Goal: Use online tool/utility: Utilize a website feature to perform a specific function

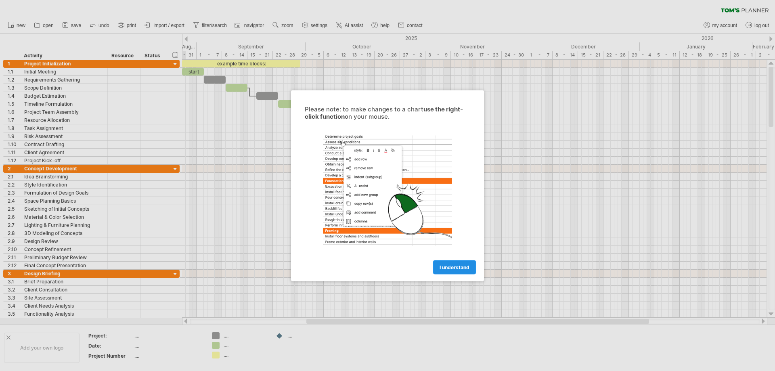
click at [450, 271] on link "I understand" at bounding box center [454, 267] width 43 height 14
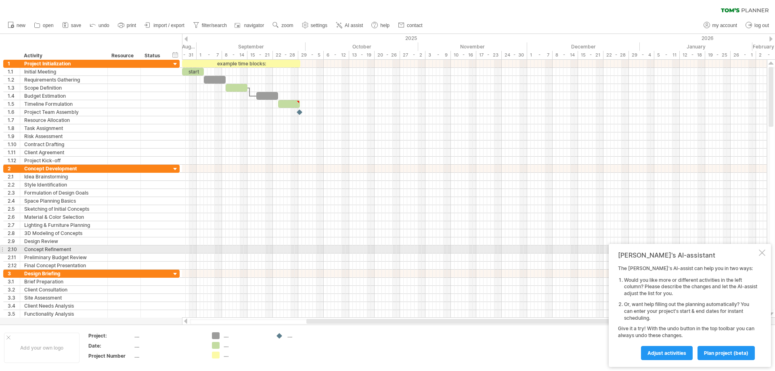
click at [764, 253] on div at bounding box center [762, 253] width 6 height 6
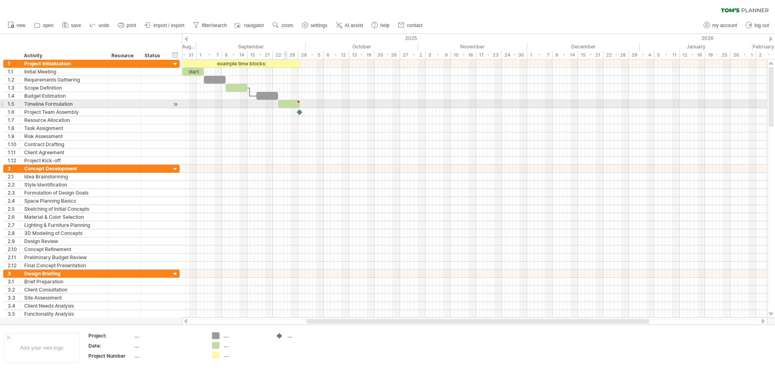
type textarea "**********"
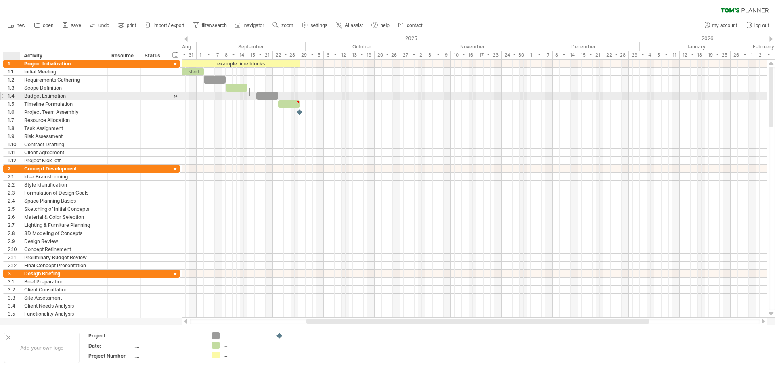
drag, startPoint x: 0, startPoint y: 63, endPoint x: 22, endPoint y: 95, distance: 39.2
click at [22, 95] on div "**********" at bounding box center [90, 189] width 180 height 258
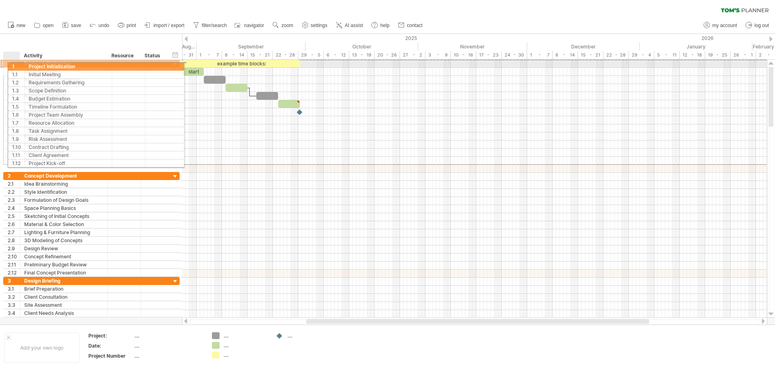
click at [17, 65] on div "1" at bounding box center [12, 64] width 17 height 8
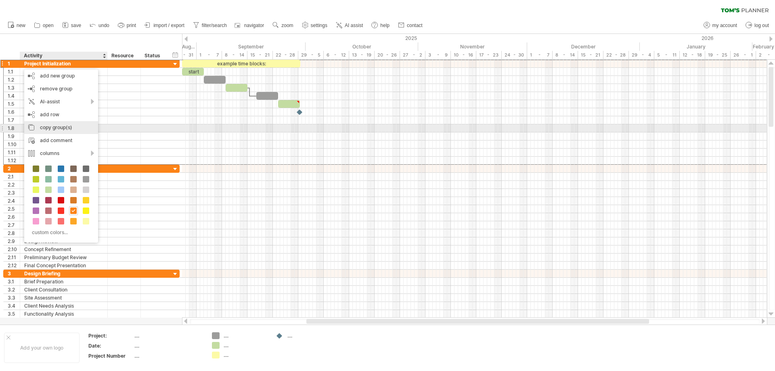
click at [47, 125] on div "copy group(s)" at bounding box center [61, 127] width 74 height 13
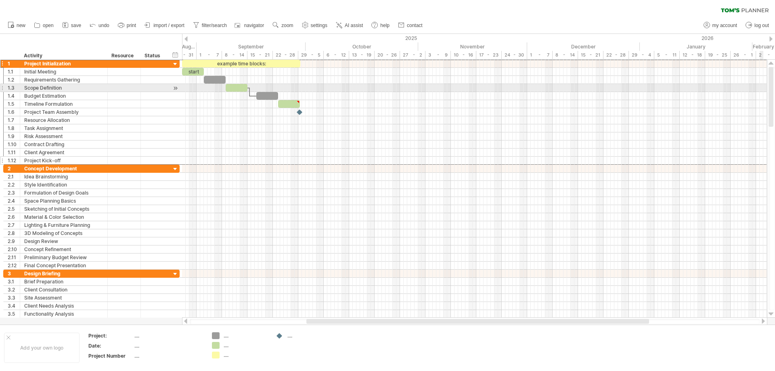
click at [58, 164] on div "Project Kick-off" at bounding box center [63, 161] width 79 height 8
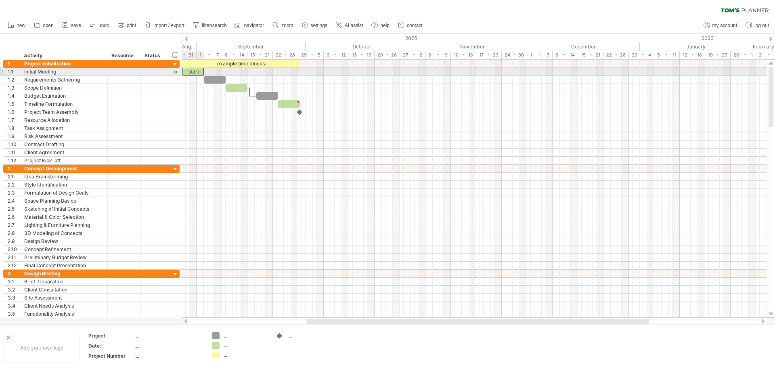
click at [195, 72] on div "start" at bounding box center [193, 72] width 22 height 8
click at [192, 72] on div "*****" at bounding box center [193, 72] width 22 height 8
click at [183, 72] on span at bounding box center [181, 72] width 3 height 8
drag, startPoint x: 204, startPoint y: 72, endPoint x: 259, endPoint y: 69, distance: 55.0
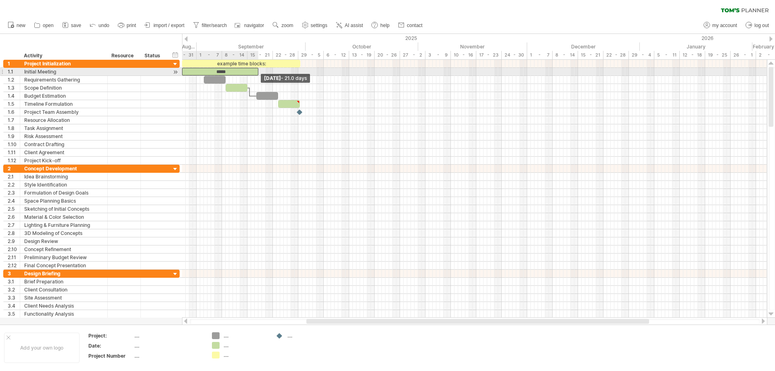
click at [259, 69] on span at bounding box center [258, 72] width 3 height 8
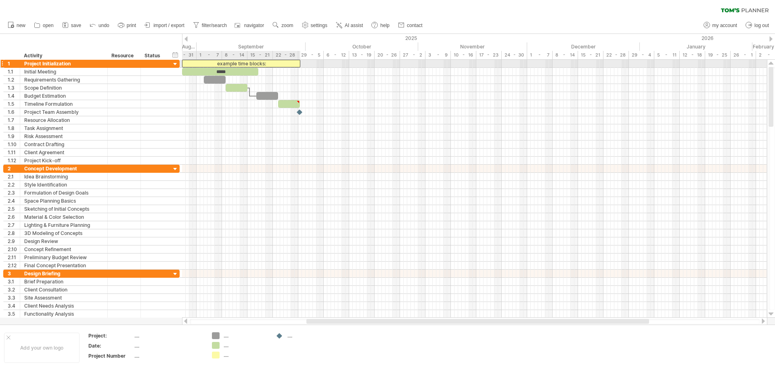
click at [250, 65] on div "example time blocks:" at bounding box center [241, 64] width 118 height 8
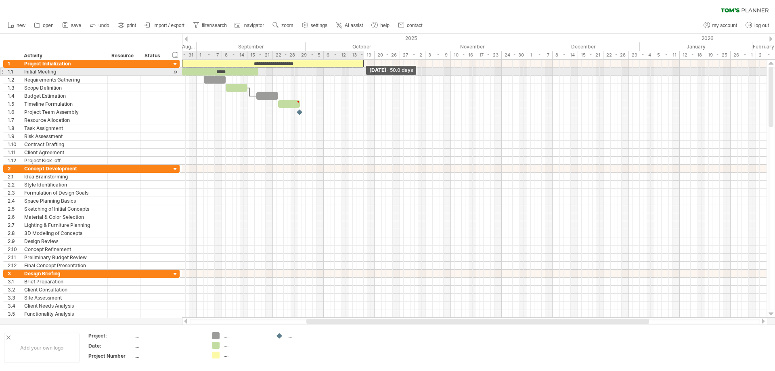
drag, startPoint x: 298, startPoint y: 63, endPoint x: 363, endPoint y: 69, distance: 64.4
click at [363, 69] on div "**********" at bounding box center [474, 189] width 585 height 258
drag, startPoint x: 258, startPoint y: 71, endPoint x: 241, endPoint y: 71, distance: 16.6
click at [241, 71] on span at bounding box center [242, 72] width 3 height 8
click at [224, 73] on div "*****" at bounding box center [212, 72] width 60 height 8
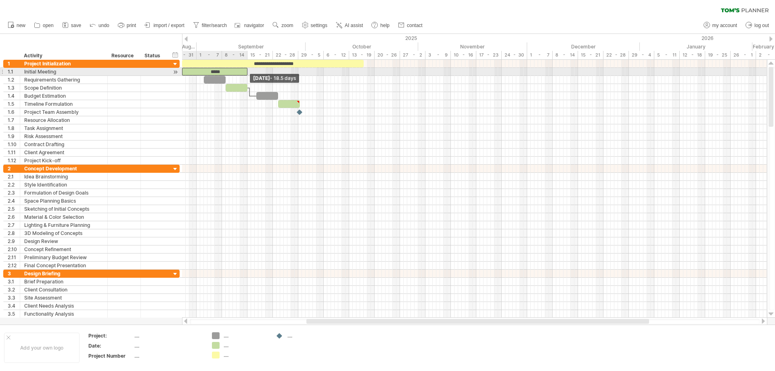
drag, startPoint x: 241, startPoint y: 71, endPoint x: 247, endPoint y: 71, distance: 6.5
click at [248, 71] on span at bounding box center [249, 72] width 3 height 8
click at [34, 74] on div "Initial Meeting" at bounding box center [63, 72] width 79 height 8
click at [48, 71] on div "Initial Meeting" at bounding box center [63, 72] width 79 height 8
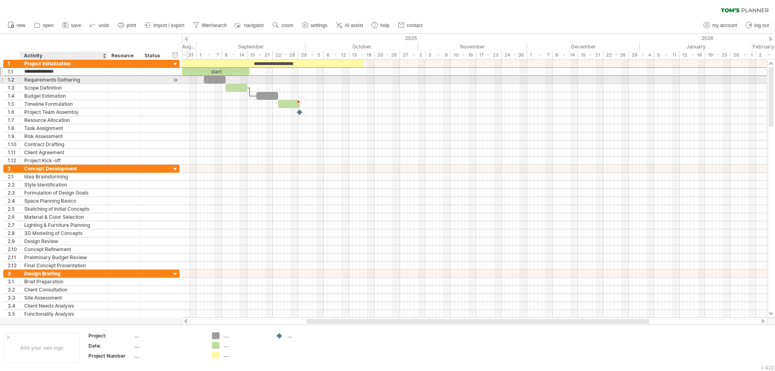
click at [45, 78] on div "Requirements Gathering" at bounding box center [63, 80] width 79 height 8
drag, startPoint x: 62, startPoint y: 71, endPoint x: 36, endPoint y: 71, distance: 26.7
click at [36, 71] on div "Initial Meeting" at bounding box center [63, 72] width 79 height 8
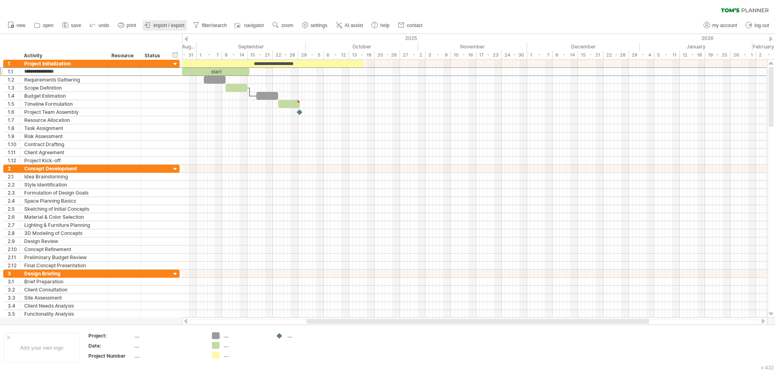
click at [159, 27] on span "import / export" at bounding box center [168, 26] width 31 height 6
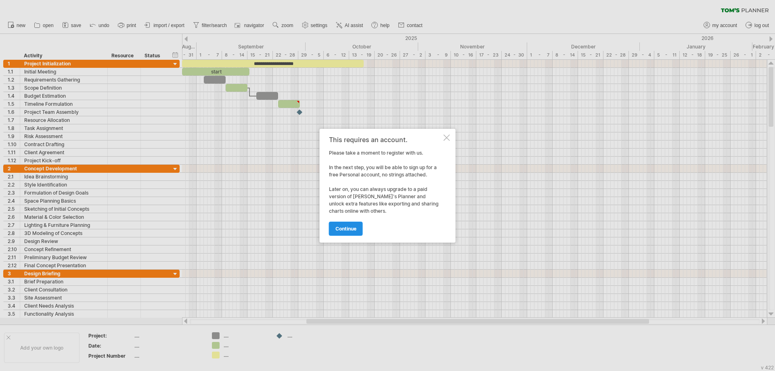
click at [337, 228] on span "continue" at bounding box center [346, 229] width 21 height 6
